Goal: Information Seeking & Learning: Learn about a topic

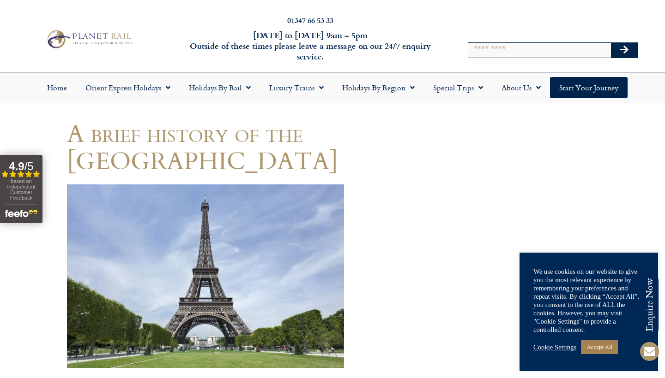
click at [206, 224] on img at bounding box center [205, 277] width 277 height 184
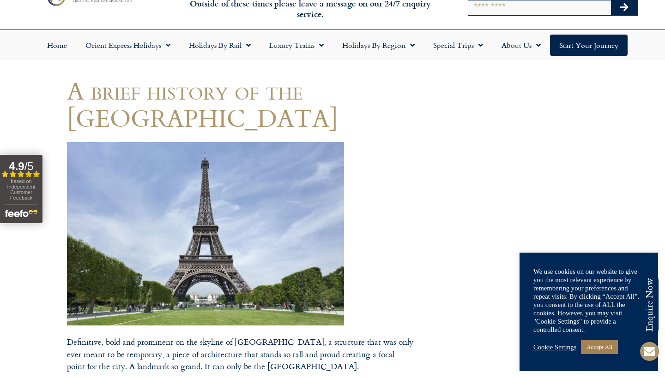
scroll to position [50, 0]
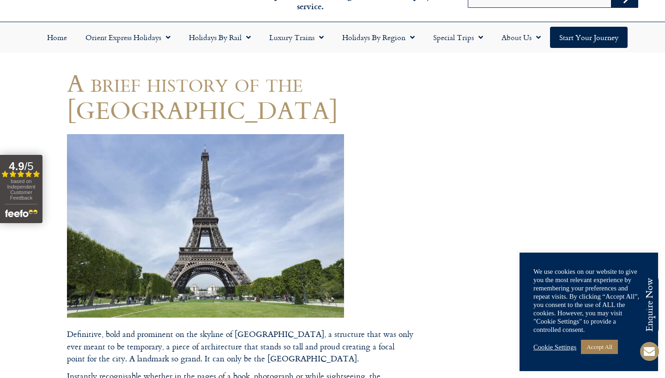
click at [187, 238] on img at bounding box center [205, 226] width 277 height 184
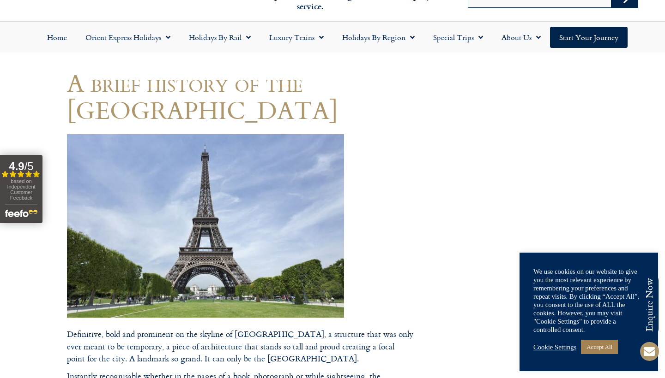
click at [187, 238] on img at bounding box center [205, 226] width 277 height 184
click at [186, 237] on img at bounding box center [205, 226] width 277 height 184
click at [186, 236] on img at bounding box center [205, 226] width 277 height 184
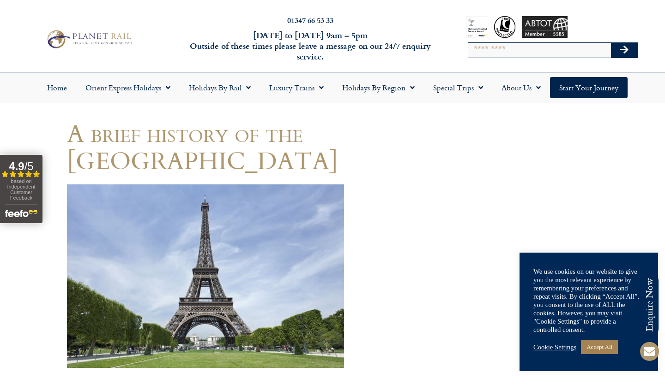
scroll to position [0, 0]
click at [264, 238] on img at bounding box center [205, 277] width 277 height 184
